Goal: Information Seeking & Learning: Learn about a topic

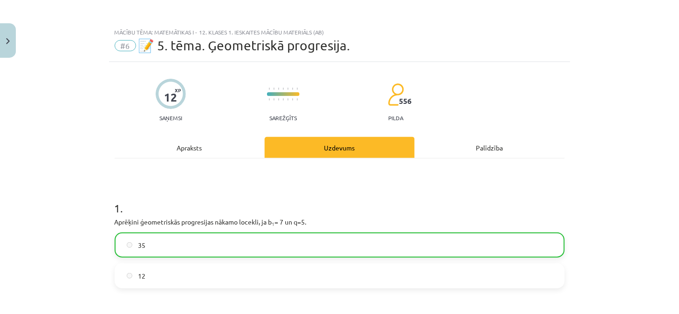
scroll to position [462, 0]
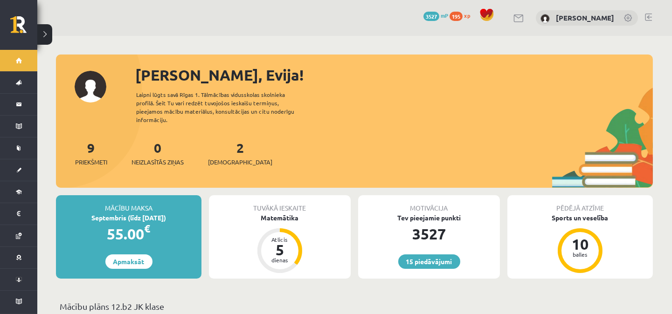
click at [114, 213] on div "Septembris (līdz 15.09.25)" at bounding box center [128, 218] width 145 height 10
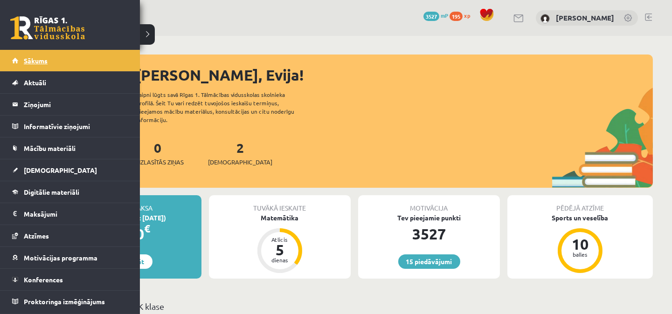
click at [36, 59] on span "Sākums" at bounding box center [36, 60] width 24 height 8
click at [35, 59] on span "Sākums" at bounding box center [36, 60] width 24 height 8
click at [52, 193] on span "Digitālie materiāli" at bounding box center [51, 192] width 55 height 8
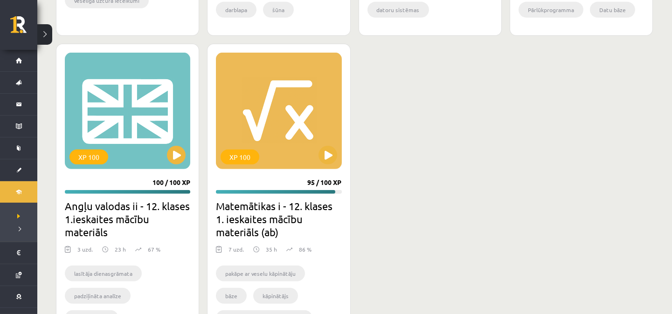
scroll to position [828, 0]
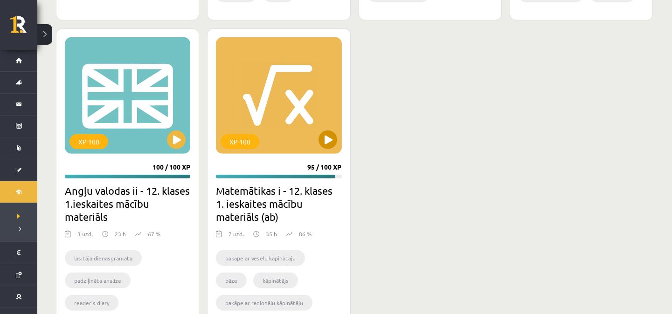
click at [281, 107] on div "XP 100" at bounding box center [278, 95] width 125 height 117
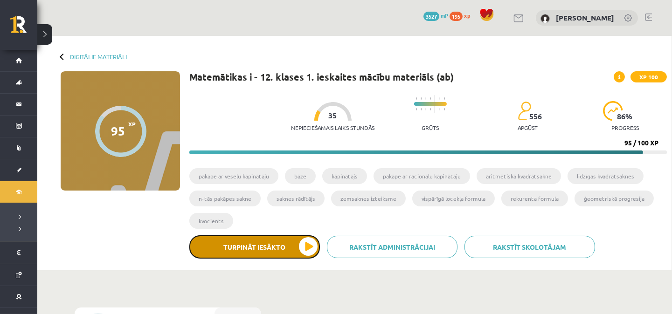
click at [260, 243] on button "Turpināt iesākto" at bounding box center [254, 246] width 131 height 23
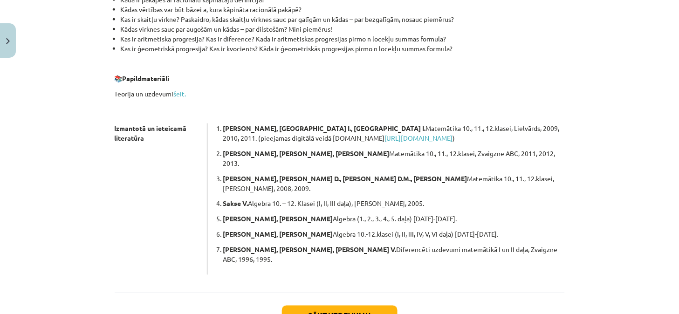
scroll to position [275, 0]
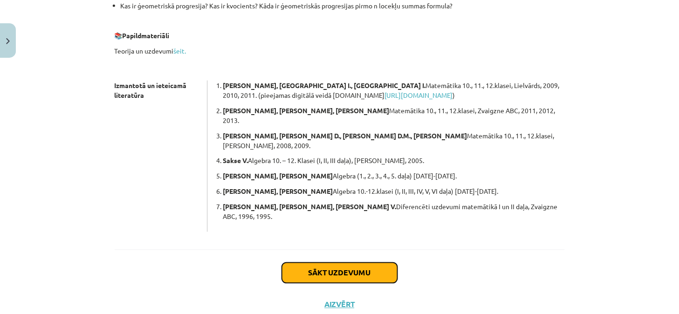
click at [339, 263] on button "Sākt uzdevumu" at bounding box center [340, 273] width 116 height 21
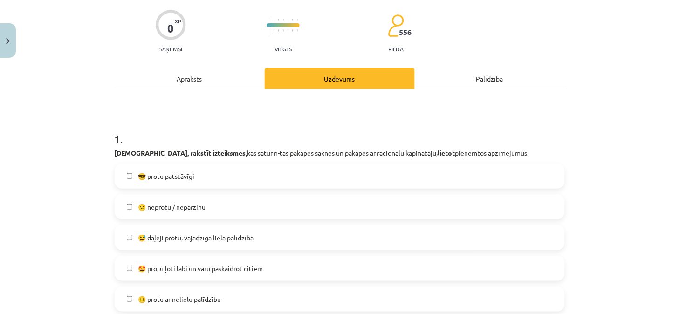
scroll to position [92, 0]
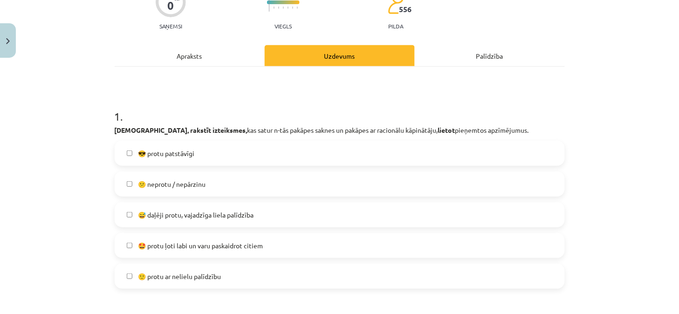
click at [157, 152] on span "😎 protu patstāvīgi" at bounding box center [166, 154] width 56 height 10
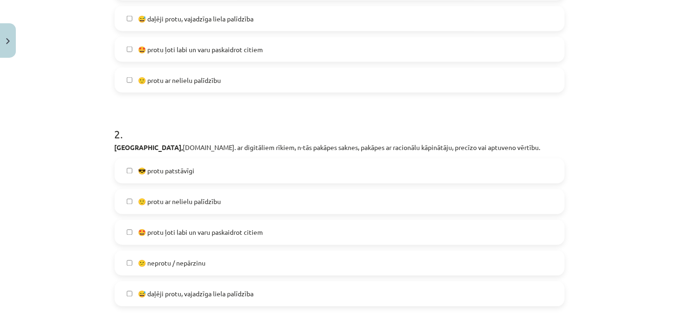
scroll to position [299, 0]
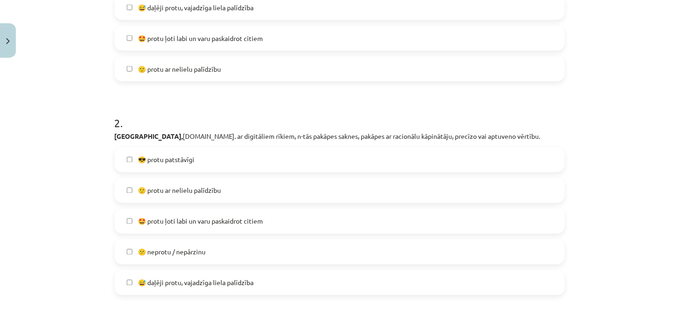
click at [182, 161] on span "😎 protu patstāvīgi" at bounding box center [166, 160] width 56 height 10
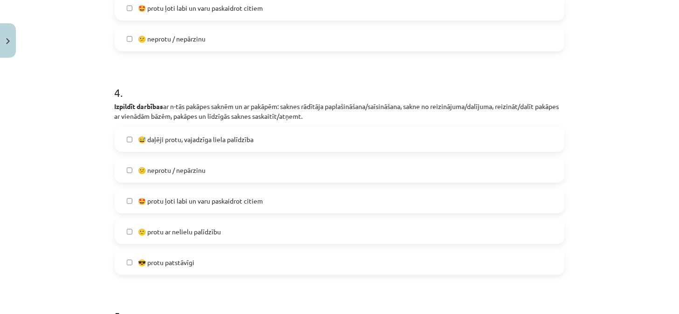
scroll to position [783, 0]
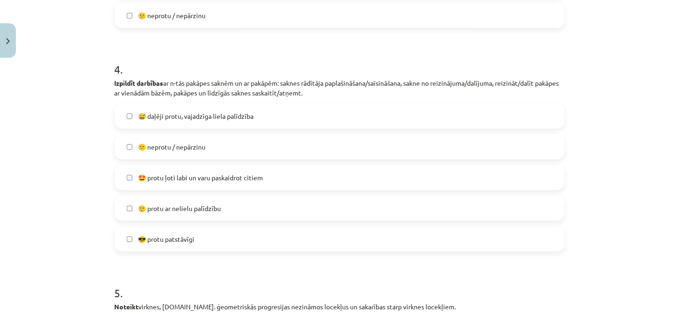
click at [138, 238] on span "😎 protu patstāvīgi" at bounding box center [166, 240] width 56 height 10
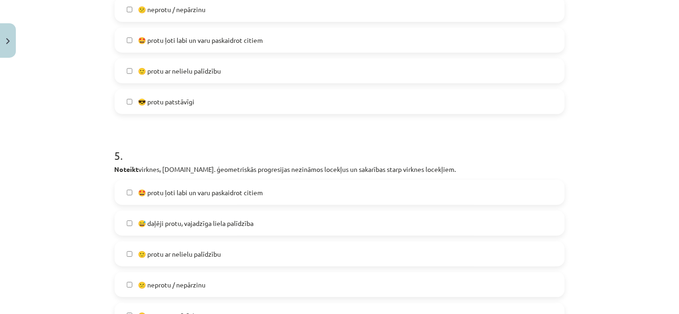
scroll to position [990, 0]
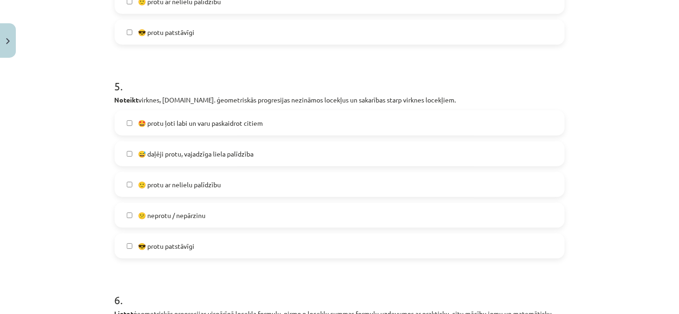
click at [168, 245] on span "😎 protu patstāvīgi" at bounding box center [166, 247] width 56 height 10
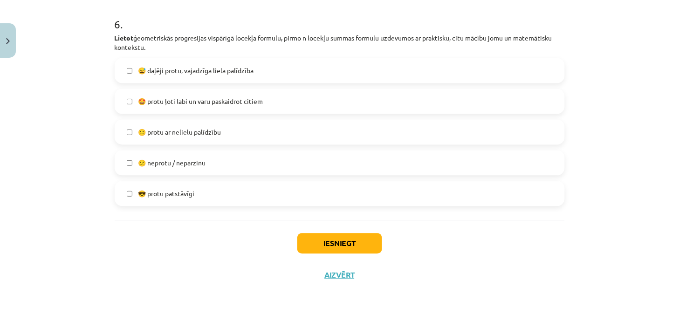
scroll to position [1197, 0]
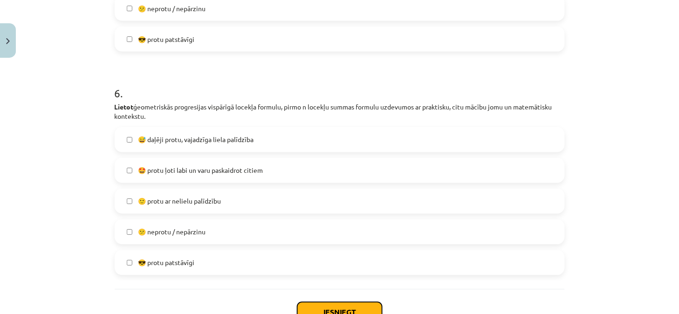
click at [321, 305] on button "Iesniegt" at bounding box center [339, 313] width 85 height 21
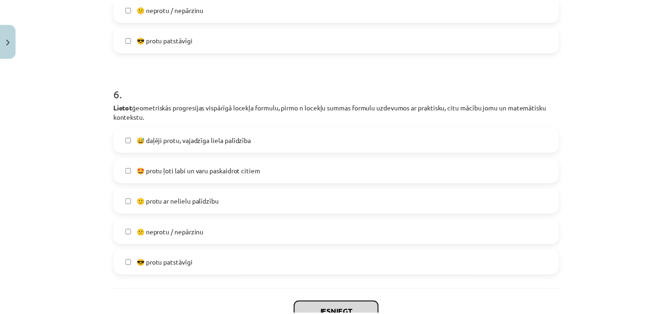
scroll to position [1266, 0]
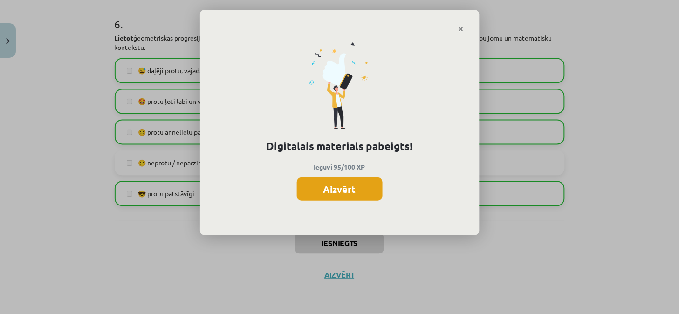
click at [348, 187] on button "Aizvērt" at bounding box center [340, 189] width 86 height 23
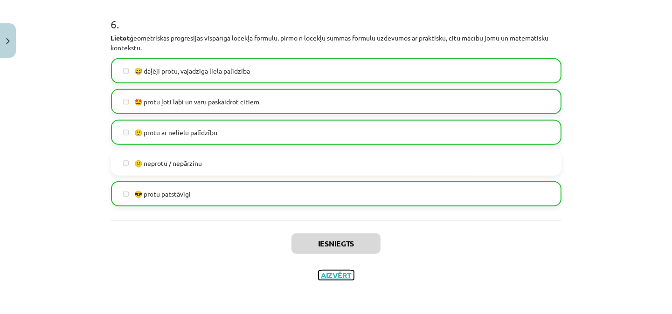
click at [328, 276] on button "Aizvērt" at bounding box center [335, 275] width 35 height 9
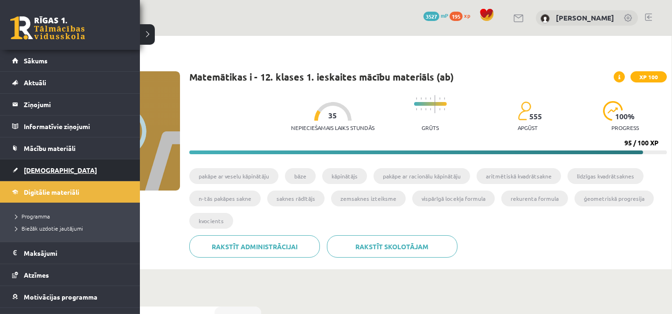
click at [49, 167] on span "[DEMOGRAPHIC_DATA]" at bounding box center [60, 170] width 73 height 8
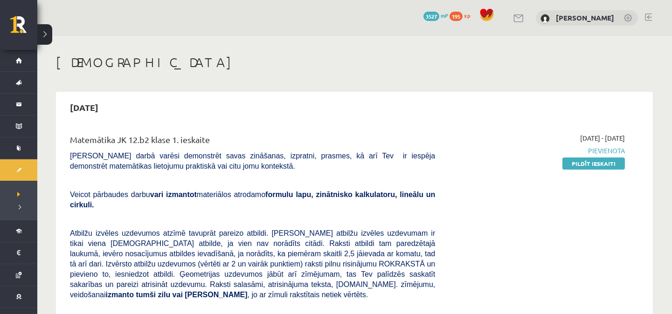
click at [519, 266] on div "2025-09-01 - 2025-09-15 Pievienota Pildīt ieskaiti" at bounding box center [537, 290] width 190 height 315
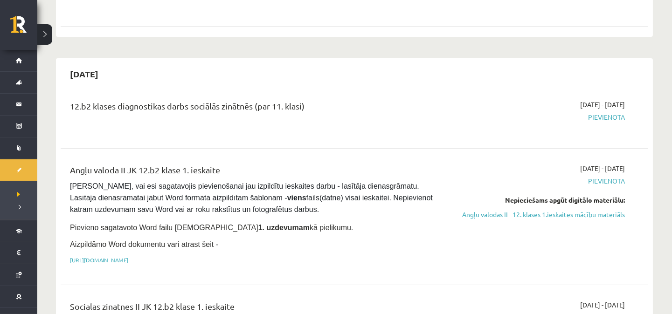
scroll to position [414, 0]
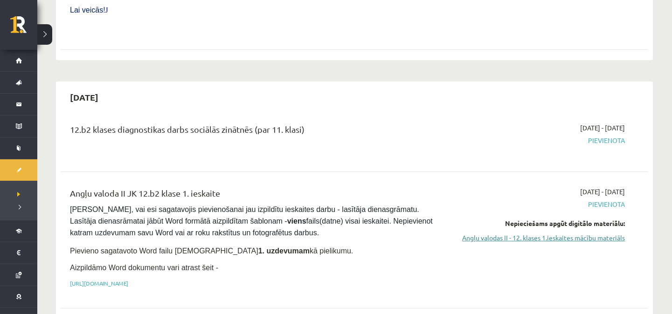
click at [564, 233] on link "Angļu valodas II - 12. klases 1.ieskaites mācību materiāls" at bounding box center [537, 238] width 176 height 10
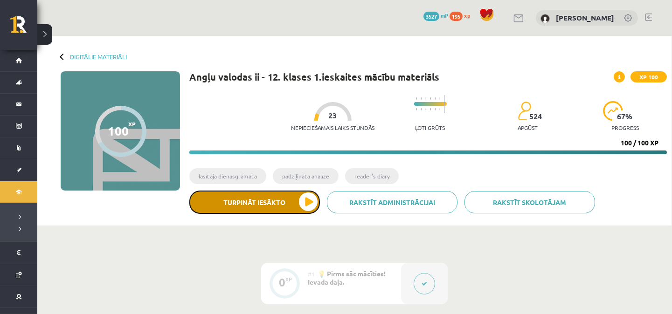
click at [270, 199] on button "Turpināt iesākto" at bounding box center [254, 202] width 131 height 23
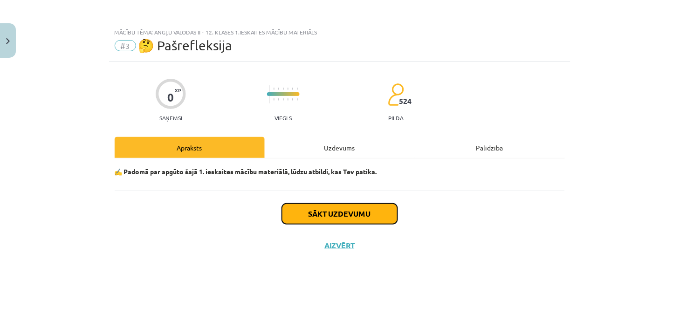
click at [322, 212] on button "Sākt uzdevumu" at bounding box center [340, 214] width 116 height 21
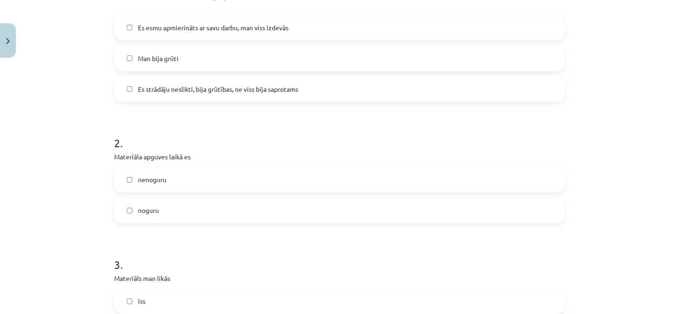
scroll to position [345, 0]
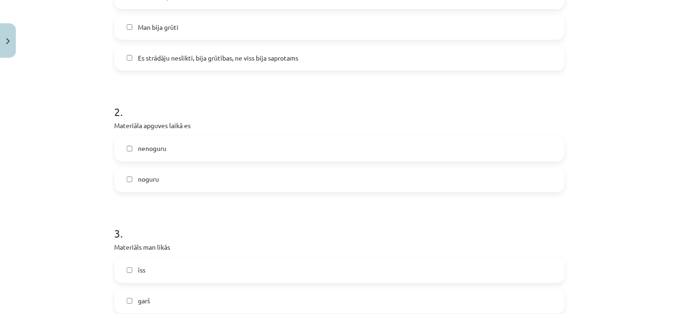
click at [129, 179] on label "noguru" at bounding box center [340, 179] width 449 height 23
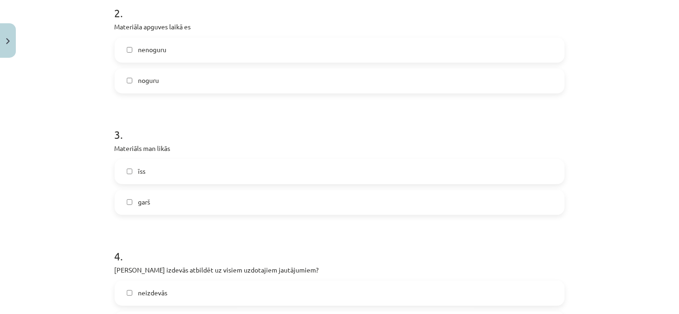
scroll to position [483, 0]
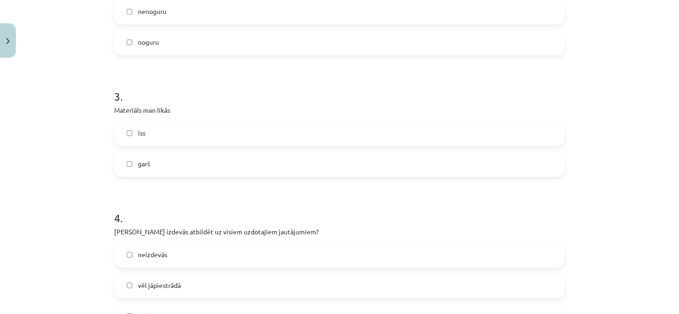
click at [130, 166] on label "garš" at bounding box center [340, 163] width 449 height 23
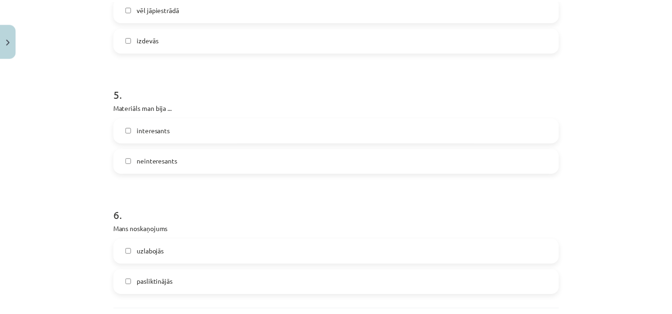
scroll to position [828, 0]
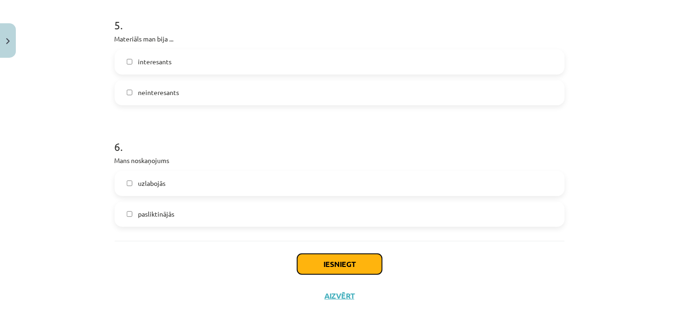
click at [342, 263] on button "Iesniegt" at bounding box center [339, 264] width 85 height 21
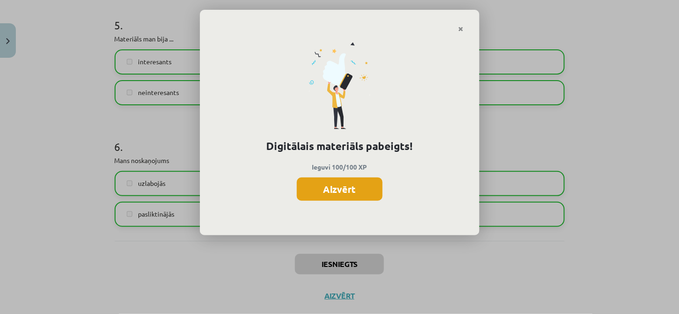
click at [344, 186] on button "Aizvērt" at bounding box center [340, 189] width 86 height 23
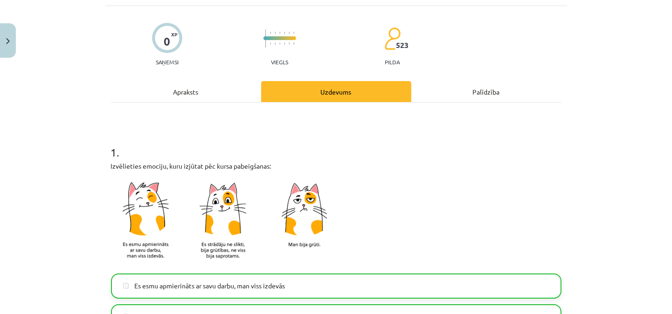
scroll to position [0, 0]
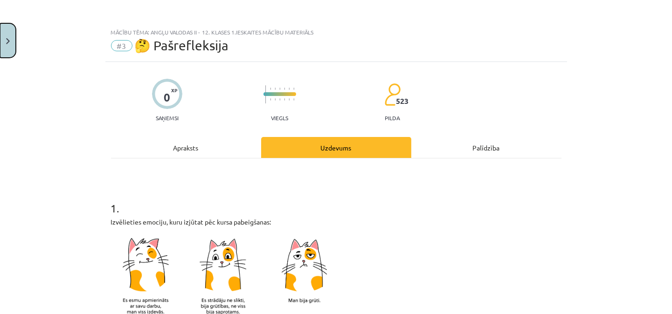
click at [4, 35] on button "Close" at bounding box center [8, 40] width 16 height 35
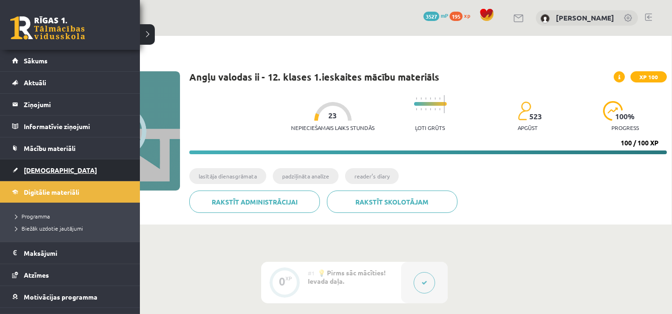
click at [68, 173] on link "[DEMOGRAPHIC_DATA]" at bounding box center [70, 169] width 116 height 21
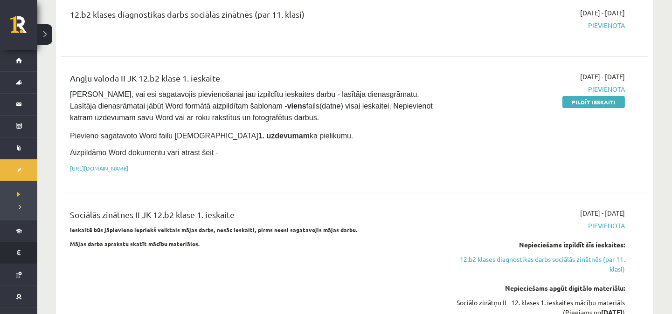
scroll to position [345, 0]
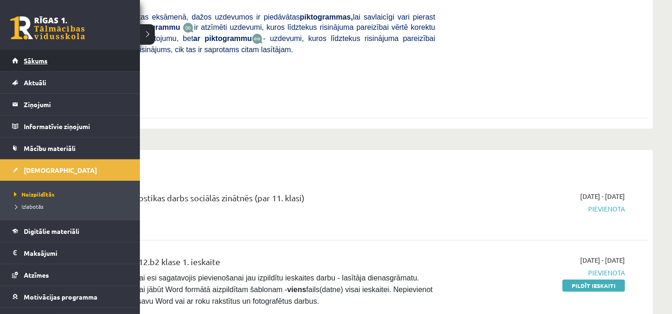
click at [32, 58] on span "Sākums" at bounding box center [36, 60] width 24 height 8
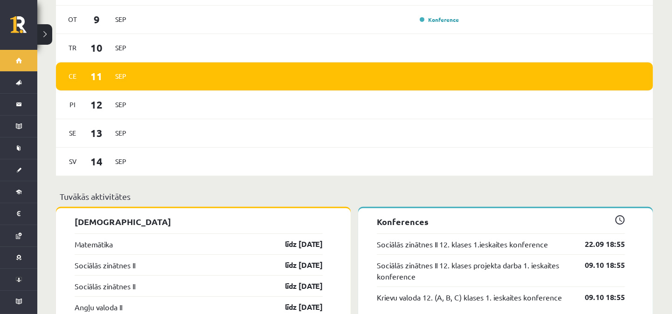
scroll to position [760, 0]
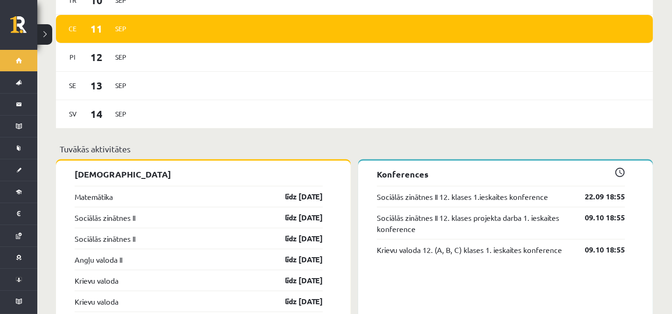
scroll to position [769, 0]
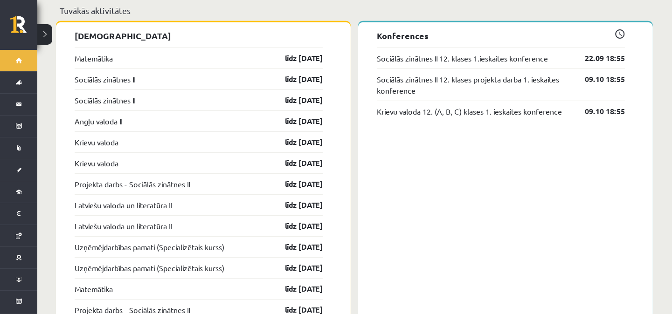
click at [145, 5] on p "Tuvākās aktivitātes" at bounding box center [354, 10] width 589 height 13
click at [141, 10] on div "Tuvākās aktivitātes" at bounding box center [354, 13] width 597 height 18
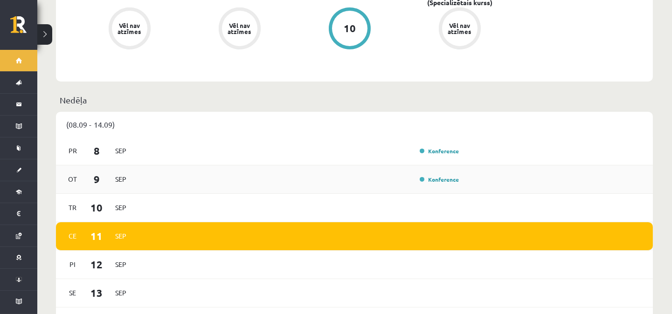
scroll to position [78, 0]
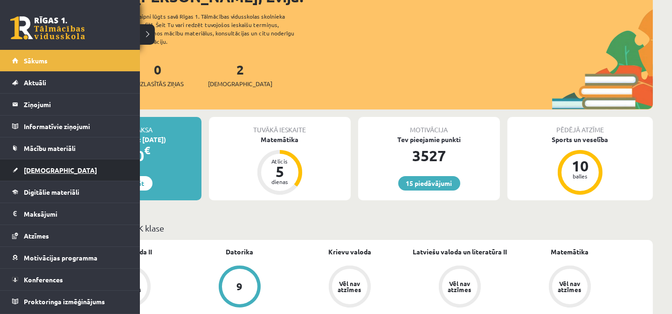
click at [35, 169] on span "[DEMOGRAPHIC_DATA]" at bounding box center [60, 170] width 73 height 8
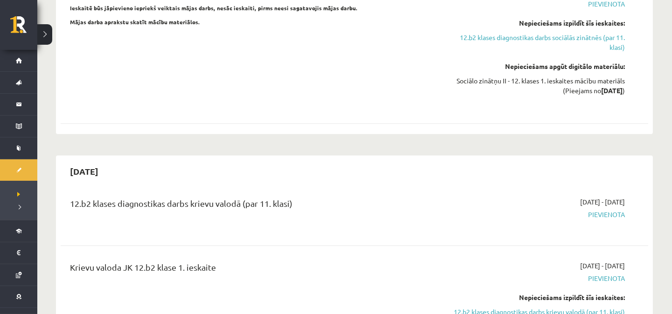
scroll to position [552, 0]
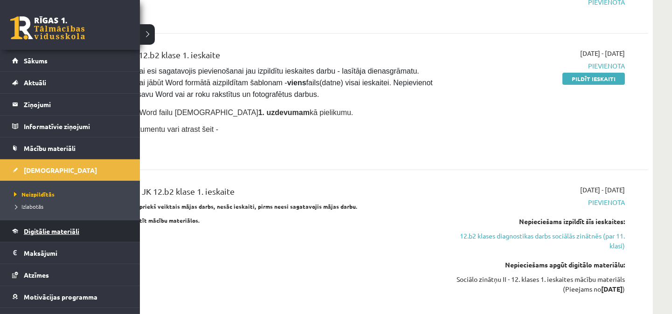
click at [62, 230] on span "Digitālie materiāli" at bounding box center [51, 231] width 55 height 8
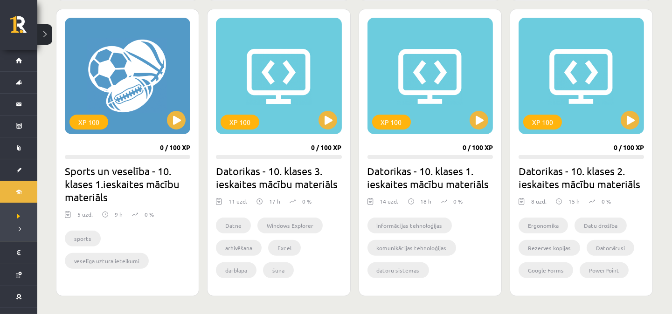
click at [49, 164] on div "Mana statistika 195 Nopelnītie punkti 2 Apgūtās tēmas 10 Izpildīti uzdevumi 58 …" at bounding box center [354, 75] width 634 height 1185
click at [49, 177] on div "Mana statistika 195 Nopelnītie punkti 2 Apgūtās tēmas 10 Izpildīti uzdevumi 58 …" at bounding box center [354, 75] width 634 height 1185
click at [48, 173] on div "Mana statistika 195 Nopelnītie punkti 2 Apgūtās tēmas 10 Izpildīti uzdevumi 58 …" at bounding box center [354, 75] width 634 height 1185
click at [49, 142] on div "Mana statistika 195 Nopelnītie punkti 2 Apgūtās tēmas 10 Izpildīti uzdevumi 58 …" at bounding box center [354, 75] width 634 height 1185
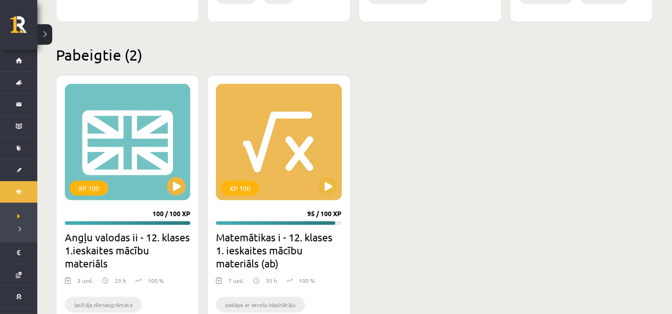
scroll to position [828, 0]
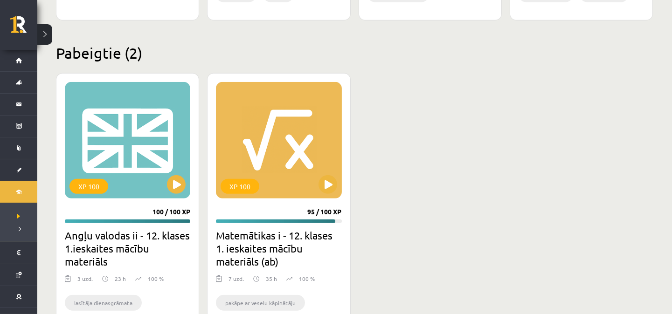
click at [444, 131] on div "XP 100 100 / 100 XP Angļu valodas ii - 12. klases 1.ieskaites mācību materiāls …" at bounding box center [354, 223] width 597 height 301
click at [444, 193] on div "XP 100 100 / 100 XP Angļu valodas ii - 12. klases 1.ieskaites mācību materiāls …" at bounding box center [354, 223] width 597 height 301
click at [456, 173] on div "XP 100 100 / 100 XP Angļu valodas ii - 12. klases 1.ieskaites mācību materiāls …" at bounding box center [354, 223] width 597 height 301
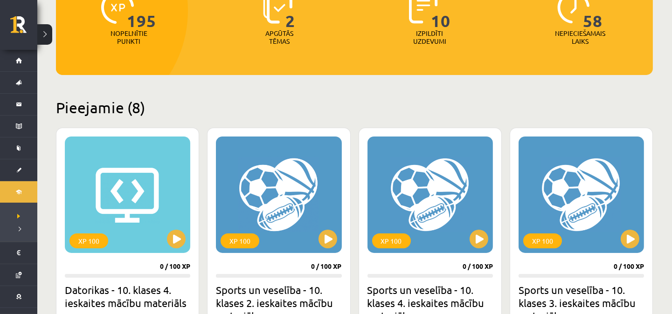
scroll to position [0, 0]
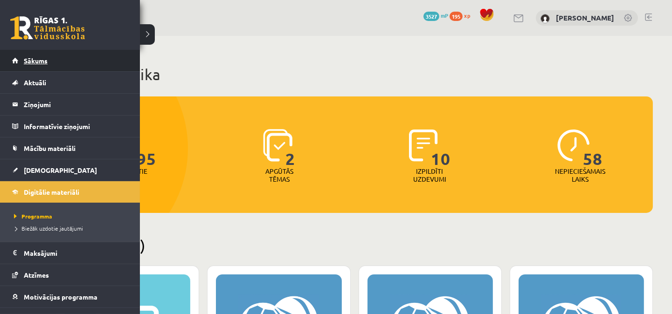
click at [34, 59] on span "Sākums" at bounding box center [36, 60] width 24 height 8
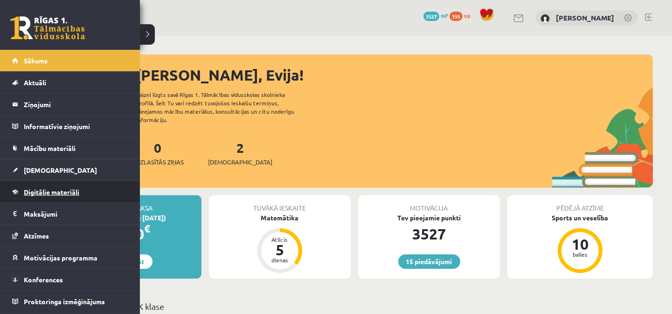
click at [59, 190] on span "Digitālie materiāli" at bounding box center [51, 192] width 55 height 8
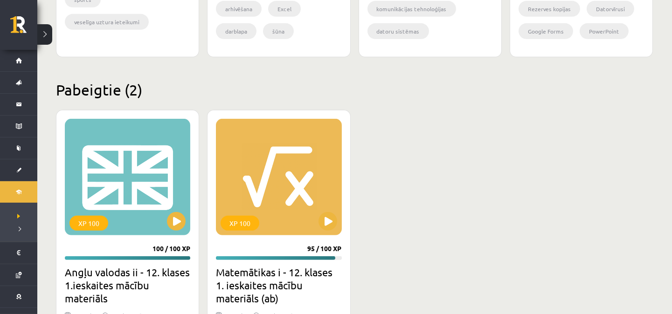
scroll to position [897, 0]
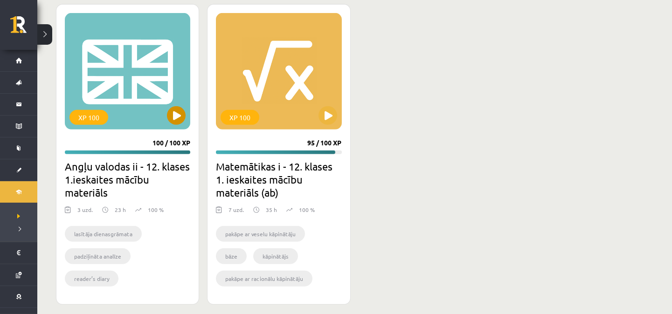
click at [123, 73] on div "XP 100" at bounding box center [127, 71] width 125 height 117
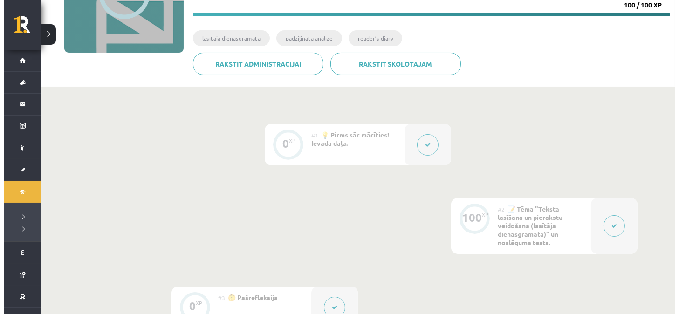
scroll to position [276, 0]
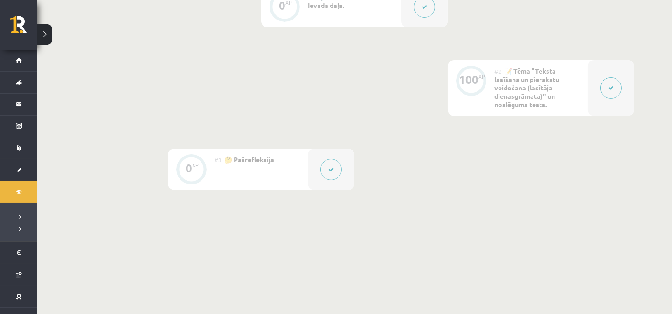
click at [561, 85] on div "#2 📝 Tēma "Teksta lasīšana un pierakstu veidošana (lasītāja dienasgrāmata)" un …" at bounding box center [540, 88] width 93 height 56
click at [607, 86] on button at bounding box center [610, 87] width 21 height 21
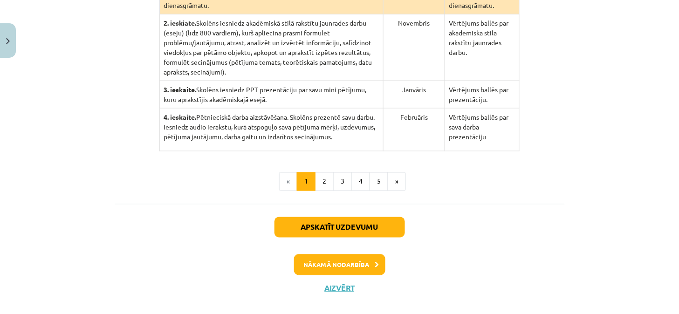
scroll to position [297, 0]
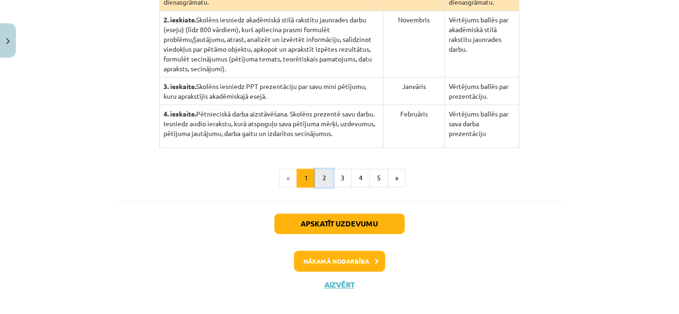
click at [319, 170] on button "2" at bounding box center [324, 178] width 19 height 19
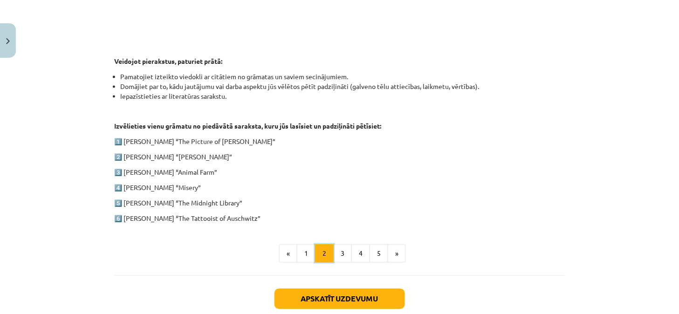
scroll to position [458, 0]
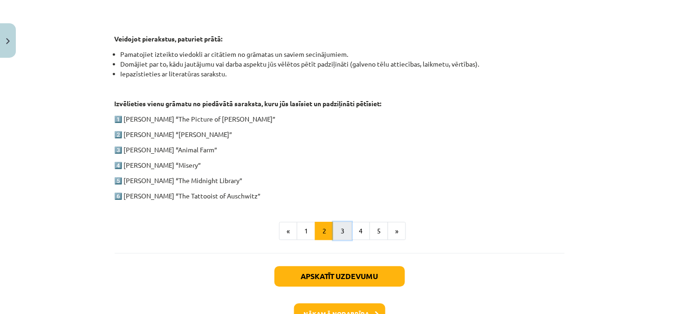
click at [336, 232] on button "3" at bounding box center [342, 231] width 19 height 19
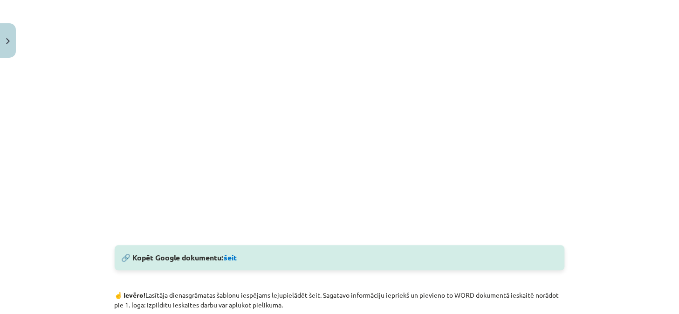
scroll to position [414, 0]
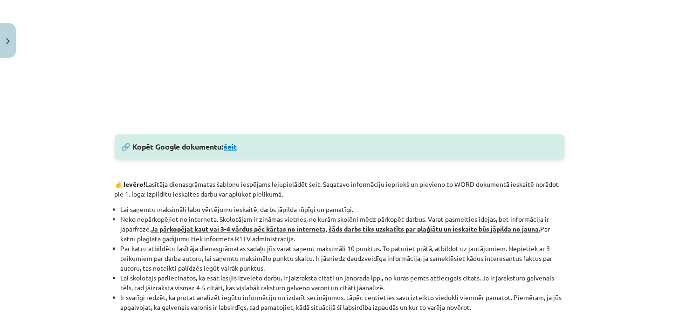
click at [232, 147] on link "šeit" at bounding box center [230, 147] width 13 height 10
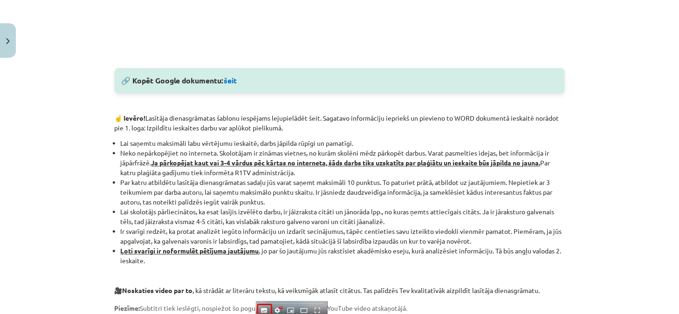
scroll to position [483, 0]
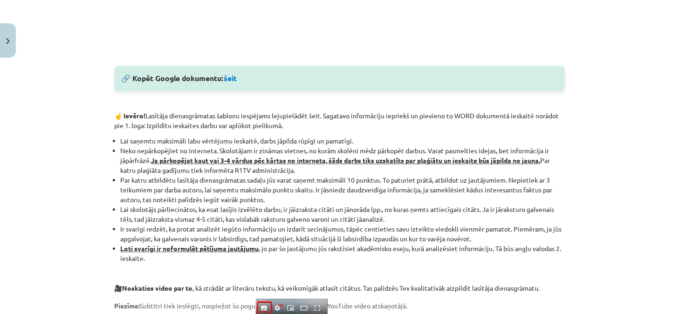
click at [148, 184] on li "Par katru atbildētu lasītāja dienasgrāmatas sadaļu jūs varat saņemt maksimāli 1…" at bounding box center [343, 189] width 444 height 29
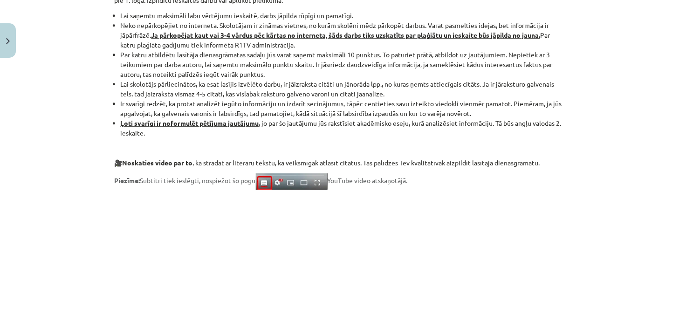
scroll to position [552, 0]
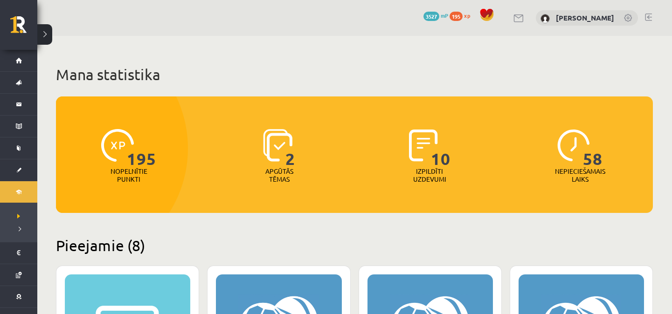
scroll to position [897, 0]
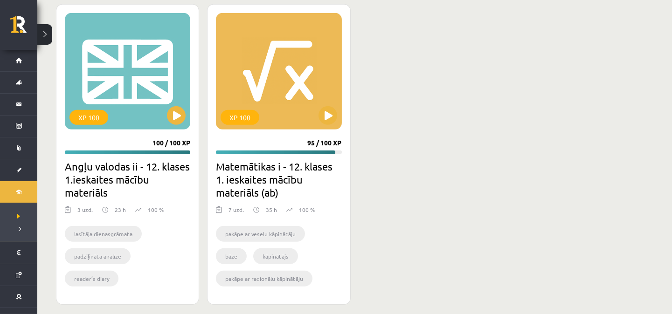
click at [123, 177] on h2 "Angļu valodas ii - 12. klases 1.ieskaites mācību materiāls" at bounding box center [127, 179] width 125 height 39
click at [130, 98] on div "XP 100" at bounding box center [127, 71] width 125 height 117
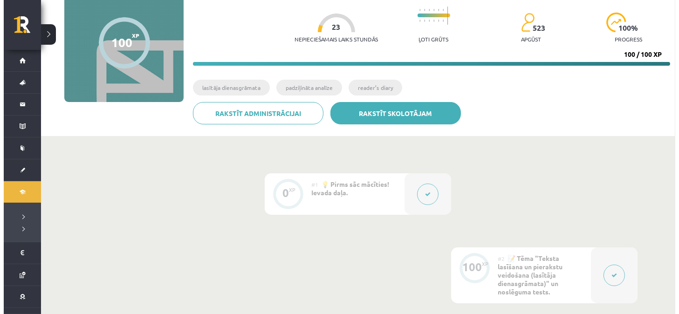
scroll to position [207, 0]
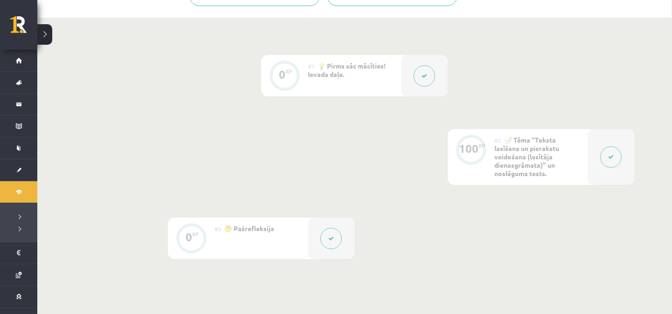
click at [421, 76] on button at bounding box center [424, 75] width 21 height 21
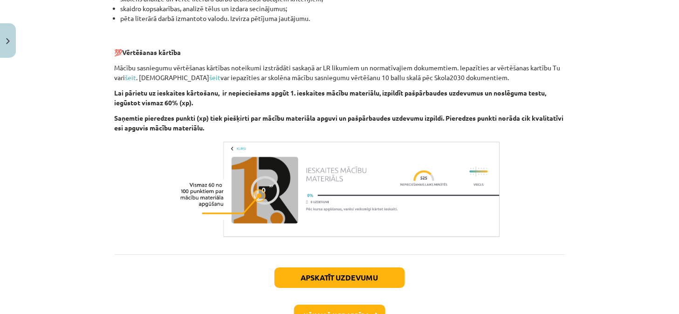
scroll to position [697, 0]
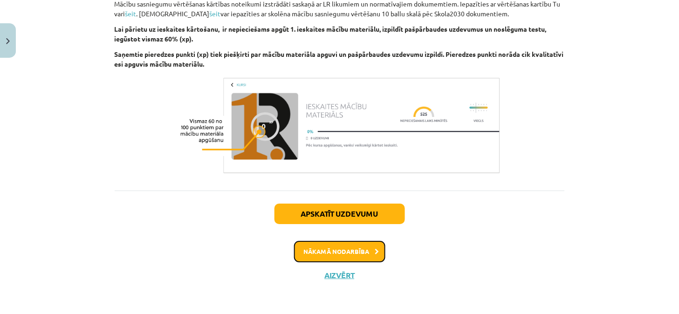
click at [347, 250] on button "Nākamā nodarbība" at bounding box center [339, 251] width 91 height 21
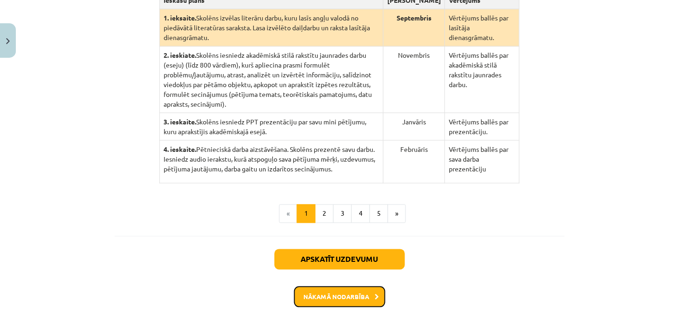
scroll to position [297, 0]
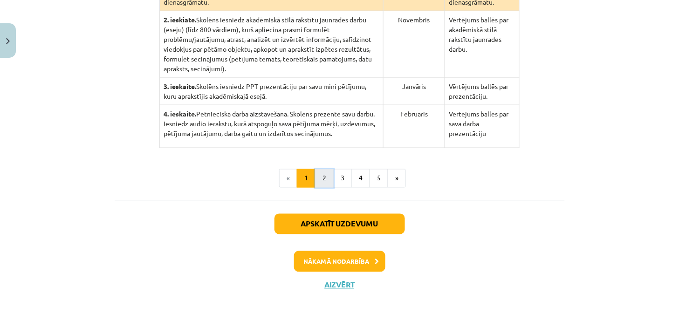
click at [320, 169] on button "2" at bounding box center [324, 178] width 19 height 19
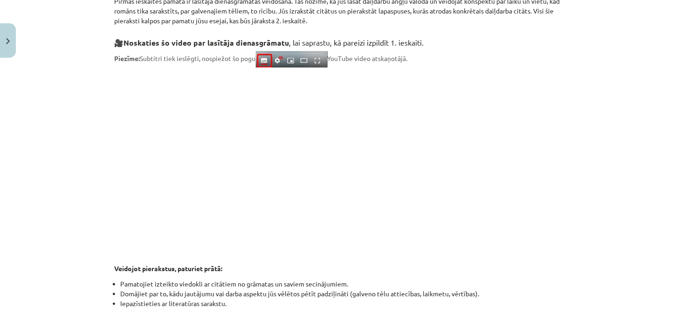
scroll to position [250, 0]
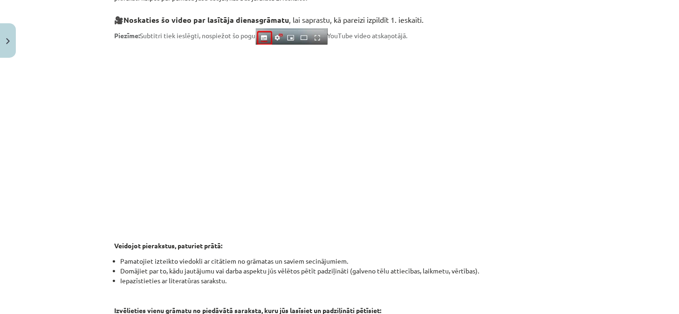
click at [115, 110] on p at bounding box center [340, 135] width 450 height 170
click at [80, 80] on div "Mācību tēma: Angļu valodas ii - 12. klases 1.ieskaites mācību materiāls #2 📝 Tē…" at bounding box center [339, 157] width 679 height 314
click at [82, 79] on div "Mācību tēma: Angļu valodas ii - 12. klases 1.ieskaites mācību materiāls #2 📝 Tē…" at bounding box center [339, 157] width 679 height 314
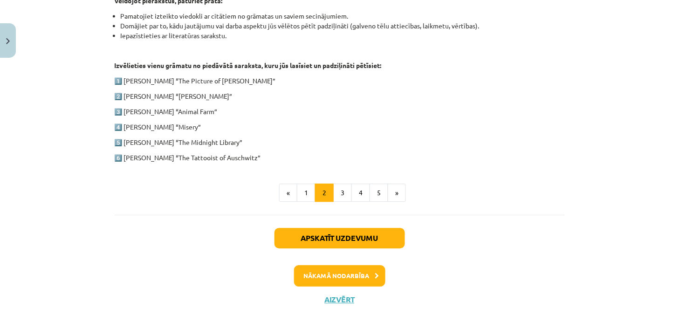
scroll to position [520, 0]
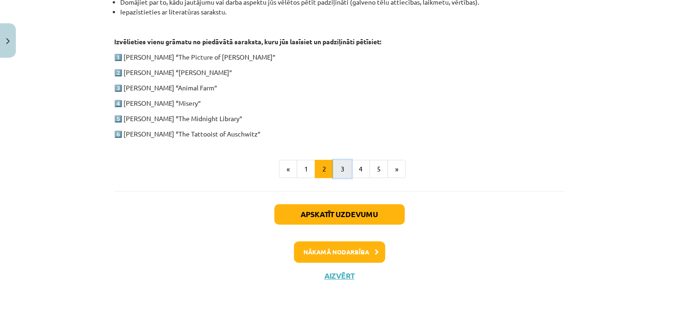
click at [337, 169] on button "3" at bounding box center [342, 169] width 19 height 19
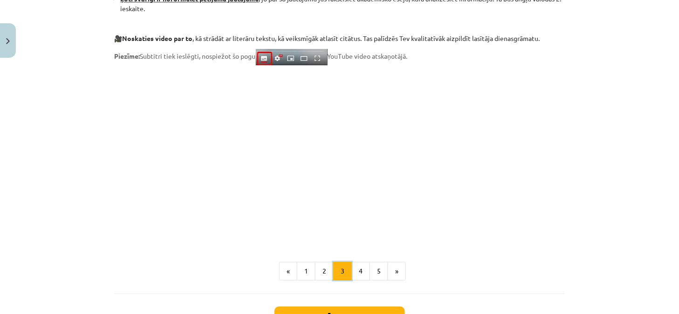
scroll to position [734, 0]
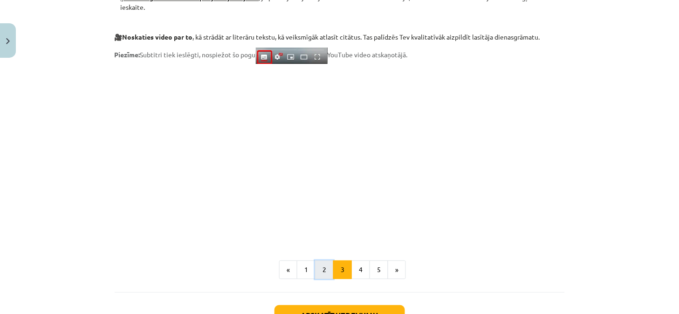
click at [320, 270] on button "2" at bounding box center [324, 270] width 19 height 19
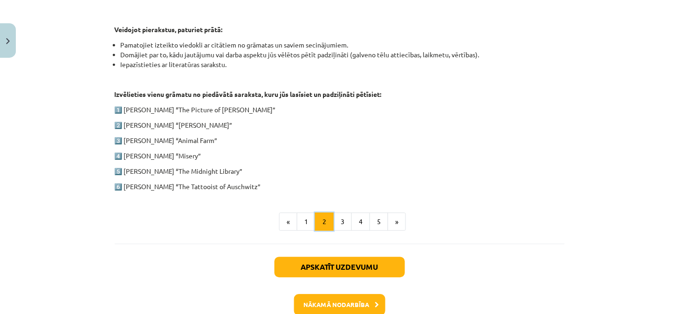
scroll to position [520, 0]
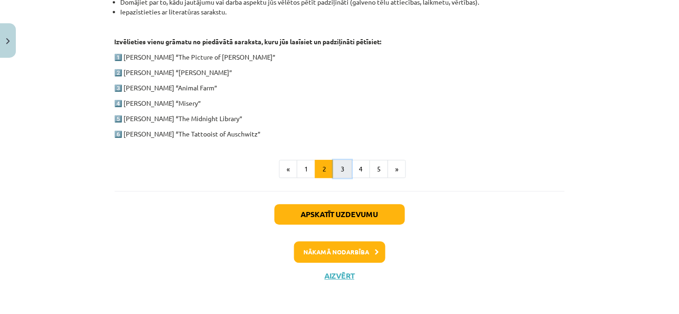
click at [337, 171] on button "3" at bounding box center [342, 169] width 19 height 19
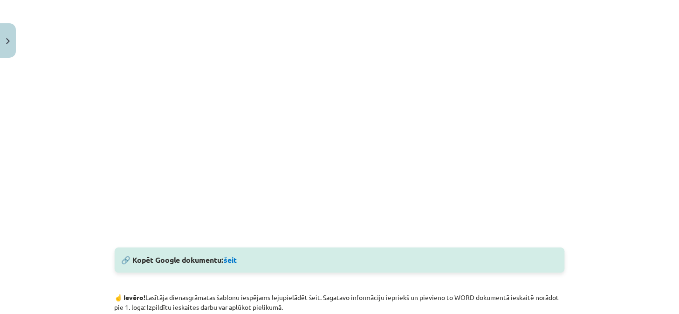
scroll to position [182, 0]
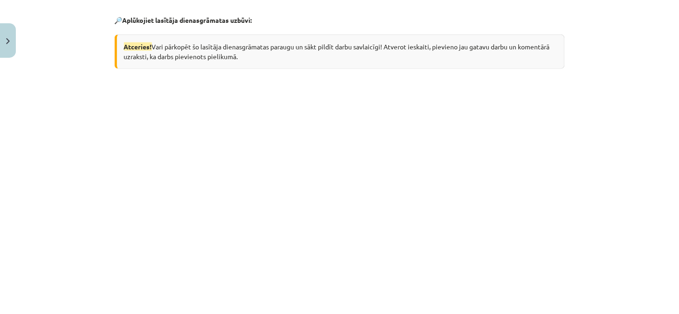
click at [83, 219] on div "Mācību tēma: Angļu valodas ii - 12. klases 1.ieskaites mācību materiāls #2 📝 Tē…" at bounding box center [339, 157] width 679 height 314
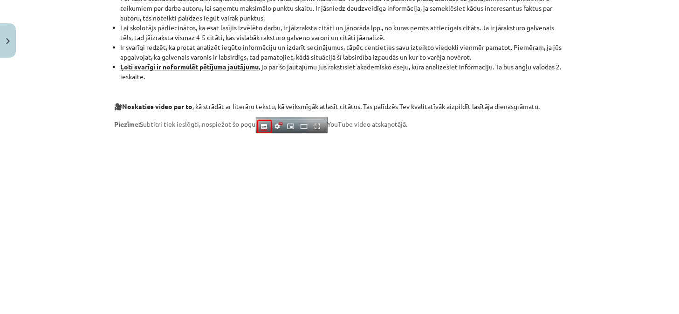
scroll to position [596, 0]
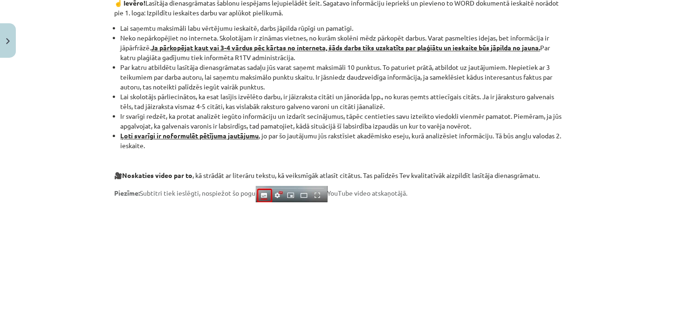
click at [304, 101] on li "Lai skolotājs pārliecinātos, ka esat lasījis izvēlēto darbu, ir jāizraksta citā…" at bounding box center [343, 102] width 444 height 20
click at [421, 115] on li "Ir svarīgi redzēt, ka protat analizēt iegūto informāciju un izdarīt secinājumus…" at bounding box center [343, 121] width 444 height 20
click at [432, 146] on li "Ļoti svarīgi ir noformulēt pētījuma jautājumu , jo par šo jautājumu jūs rakstīs…" at bounding box center [343, 141] width 444 height 20
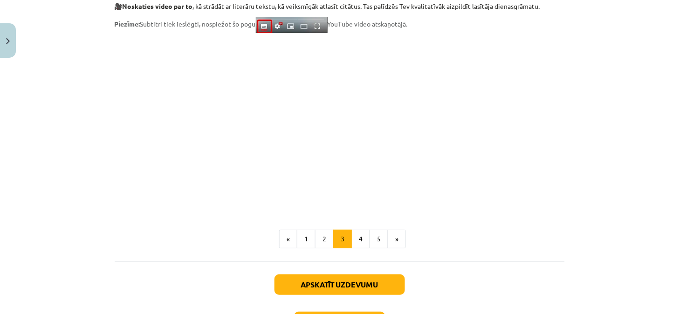
scroll to position [803, 0]
